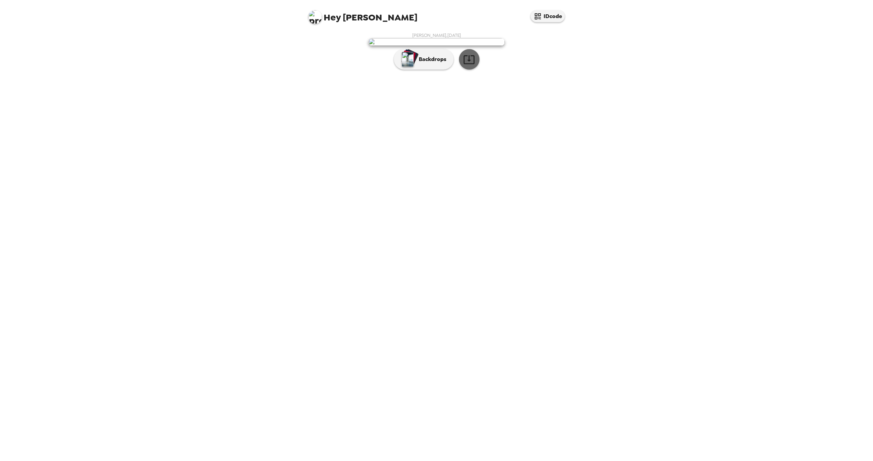
click at [469, 65] on icon "button" at bounding box center [469, 60] width 12 height 12
click at [418, 63] on p "Backdrops" at bounding box center [430, 59] width 31 height 8
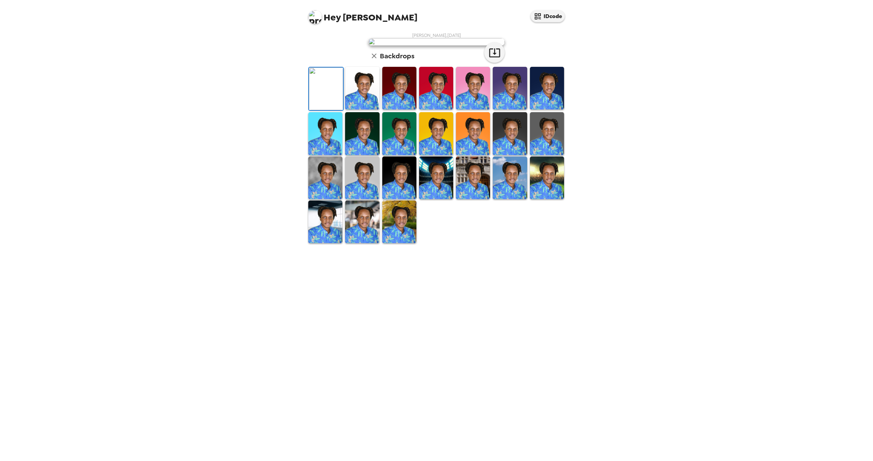
click at [551, 109] on img at bounding box center [547, 88] width 34 height 43
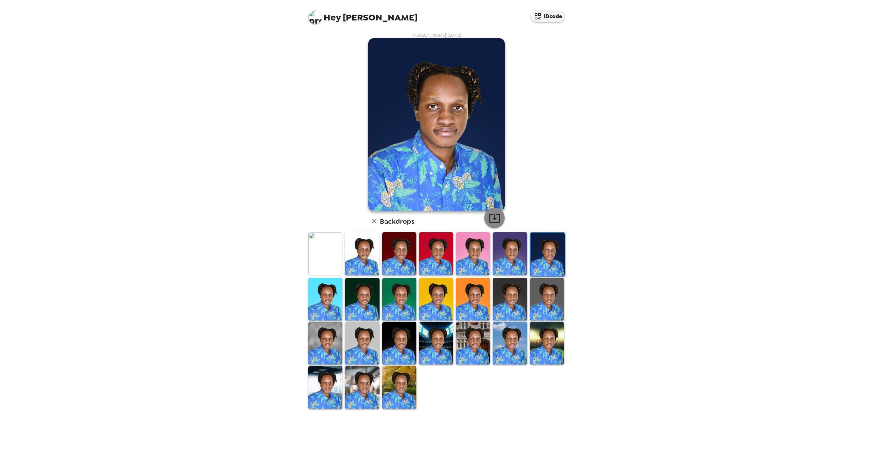
click at [495, 221] on icon "button" at bounding box center [495, 218] width 12 height 12
click at [325, 339] on img at bounding box center [325, 343] width 34 height 43
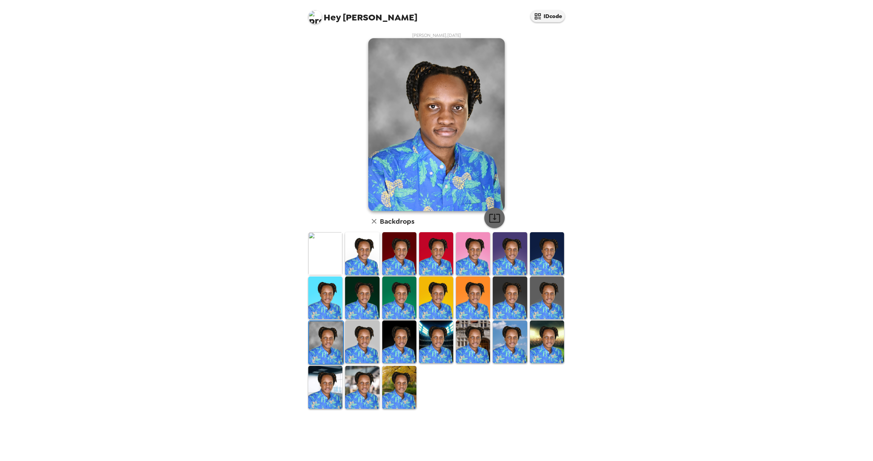
click at [493, 217] on icon "button" at bounding box center [495, 218] width 12 height 12
click at [375, 220] on icon "button" at bounding box center [374, 221] width 5 height 5
